Goal: Task Accomplishment & Management: Use online tool/utility

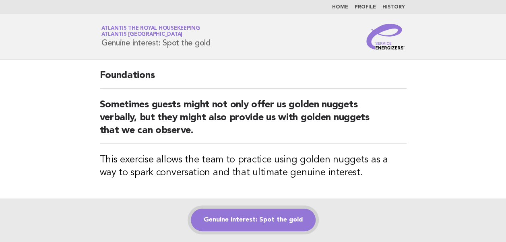
click at [234, 218] on link "Genuine interest: Spot the gold" at bounding box center [253, 220] width 125 height 23
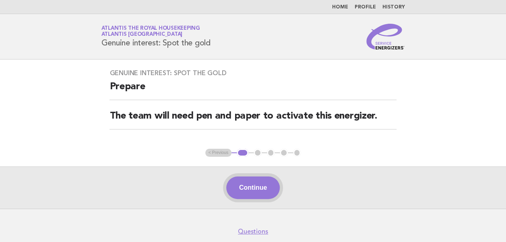
click at [249, 187] on button "Continue" at bounding box center [253, 188] width 54 height 23
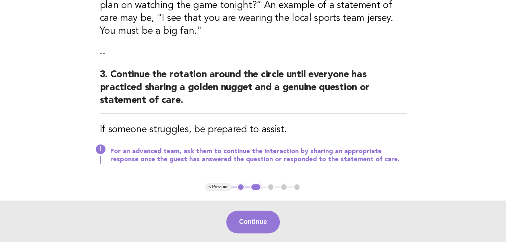
scroll to position [363, 0]
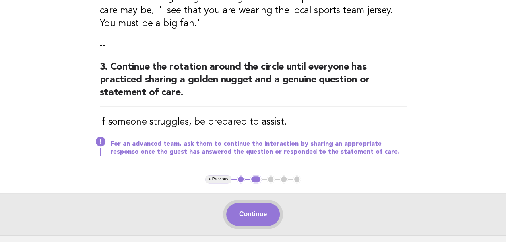
click at [256, 218] on button "Continue" at bounding box center [253, 214] width 54 height 23
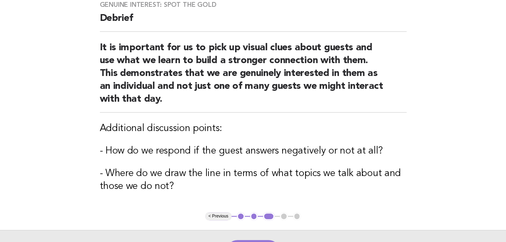
scroll to position [81, 0]
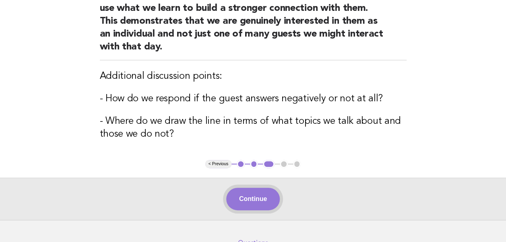
click at [250, 198] on button "Continue" at bounding box center [253, 199] width 54 height 23
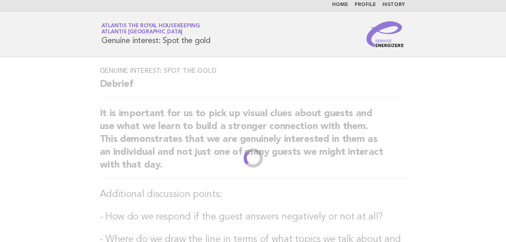
scroll to position [0, 0]
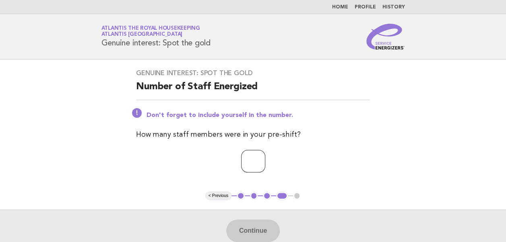
click at [241, 159] on input "number" at bounding box center [253, 161] width 24 height 23
type input "**"
click at [262, 227] on button "Continue" at bounding box center [253, 231] width 54 height 23
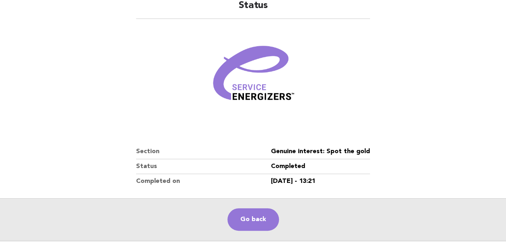
scroll to position [138, 0]
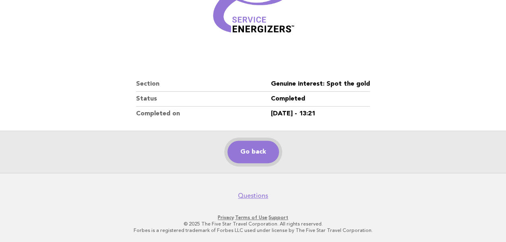
click at [248, 155] on link "Go back" at bounding box center [254, 152] width 52 height 23
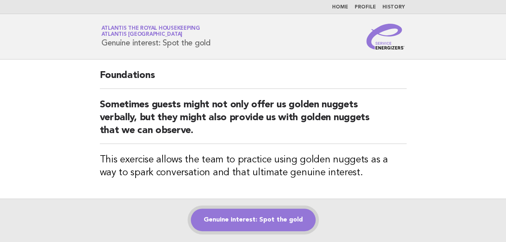
click at [248, 217] on link "Genuine interest: Spot the gold" at bounding box center [253, 220] width 125 height 23
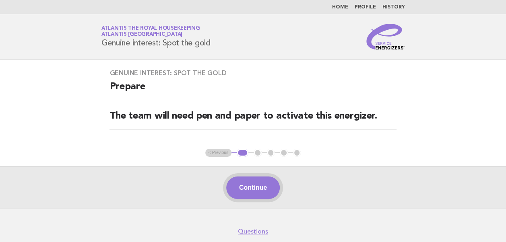
click at [249, 189] on button "Continue" at bounding box center [253, 188] width 54 height 23
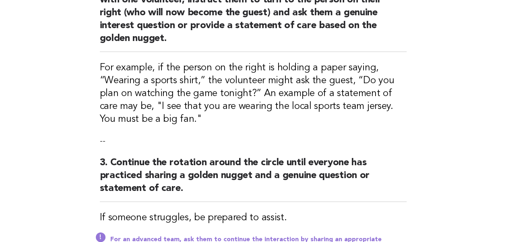
scroll to position [282, 0]
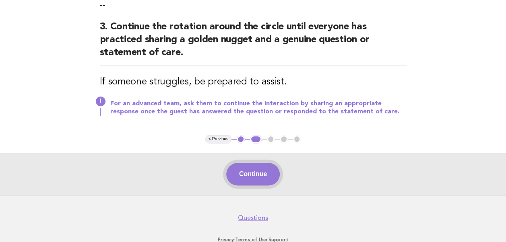
click at [251, 176] on button "Continue" at bounding box center [253, 174] width 54 height 23
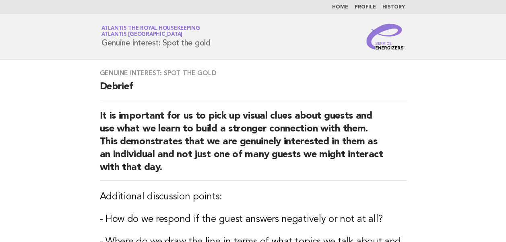
scroll to position [168, 0]
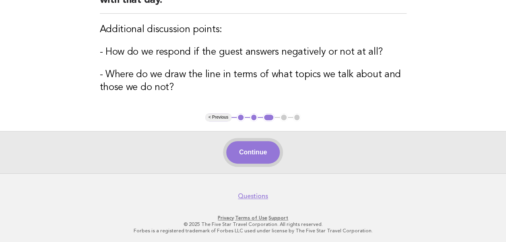
click at [253, 146] on button "Continue" at bounding box center [253, 152] width 54 height 23
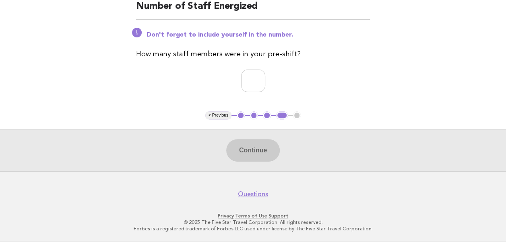
scroll to position [79, 0]
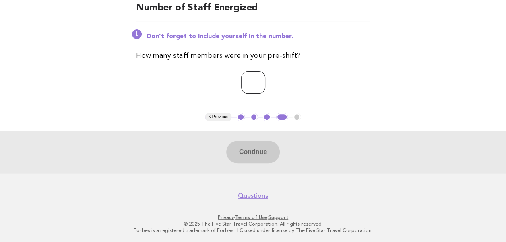
click at [242, 82] on input "number" at bounding box center [253, 82] width 24 height 23
type input "**"
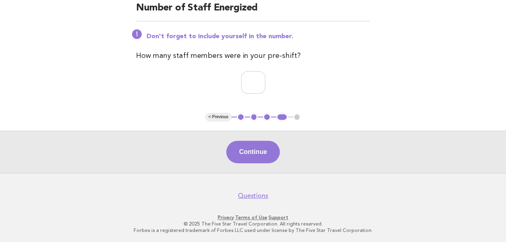
click at [338, 153] on div "Continue" at bounding box center [253, 152] width 506 height 42
click at [253, 156] on button "Continue" at bounding box center [253, 152] width 54 height 23
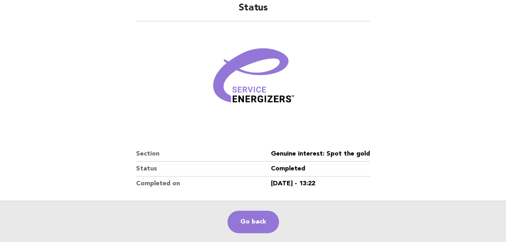
scroll to position [121, 0]
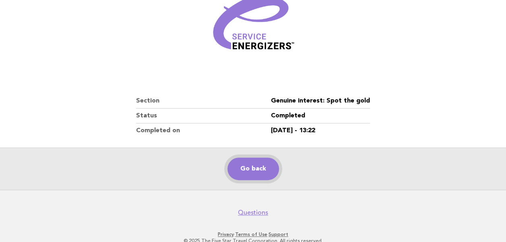
click at [249, 167] on link "Go back" at bounding box center [254, 169] width 52 height 23
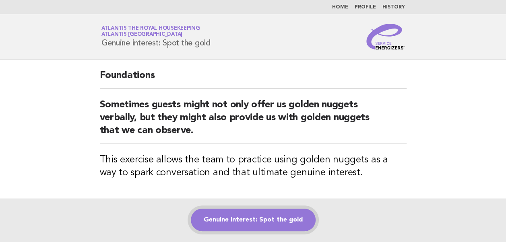
click at [269, 222] on link "Genuine interest: Spot the gold" at bounding box center [253, 220] width 125 height 23
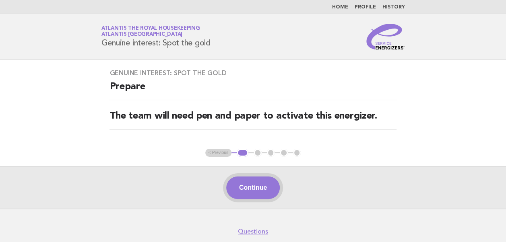
click at [245, 185] on button "Continue" at bounding box center [253, 188] width 54 height 23
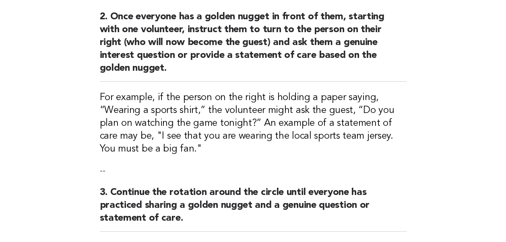
scroll to position [322, 0]
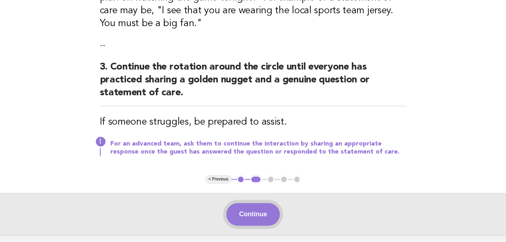
click at [263, 216] on button "Continue" at bounding box center [253, 214] width 54 height 23
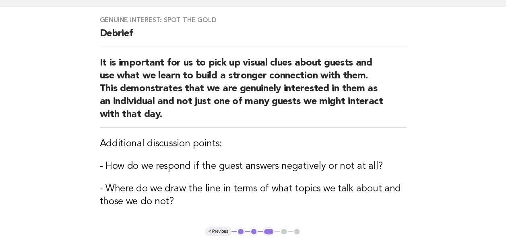
scroll to position [161, 0]
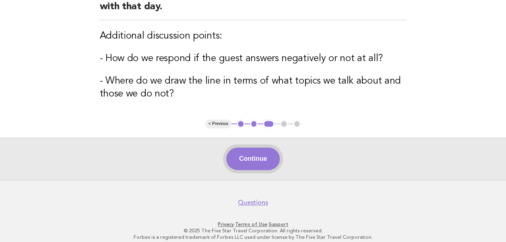
click at [264, 164] on button "Continue" at bounding box center [253, 159] width 54 height 23
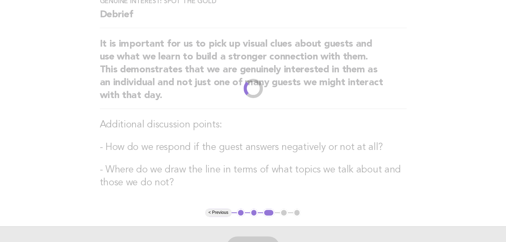
scroll to position [0, 0]
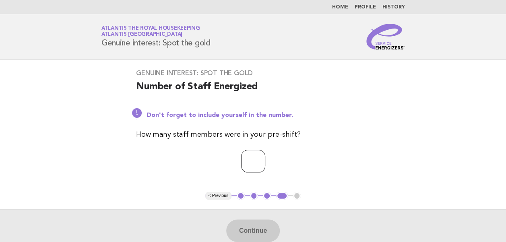
click at [249, 162] on input "number" at bounding box center [253, 161] width 24 height 23
type input "**"
click at [365, 173] on div "Genuine interest: Spot the gold Number of Staff Energized Don't forget to inclu…" at bounding box center [252, 126] width 253 height 133
click at [268, 233] on button "Continue" at bounding box center [253, 231] width 54 height 23
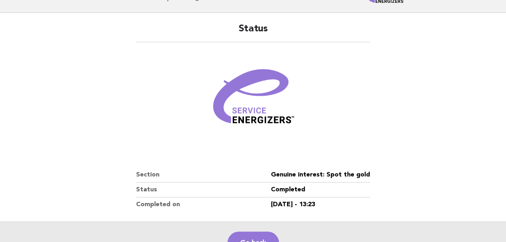
scroll to position [121, 0]
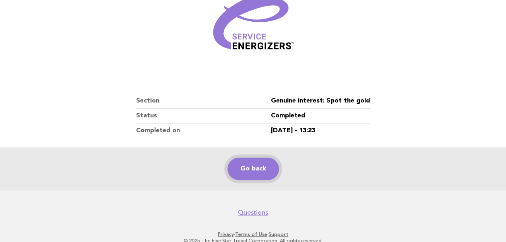
click at [253, 170] on link "Go back" at bounding box center [254, 169] width 52 height 23
